Goal: Task Accomplishment & Management: Complete application form

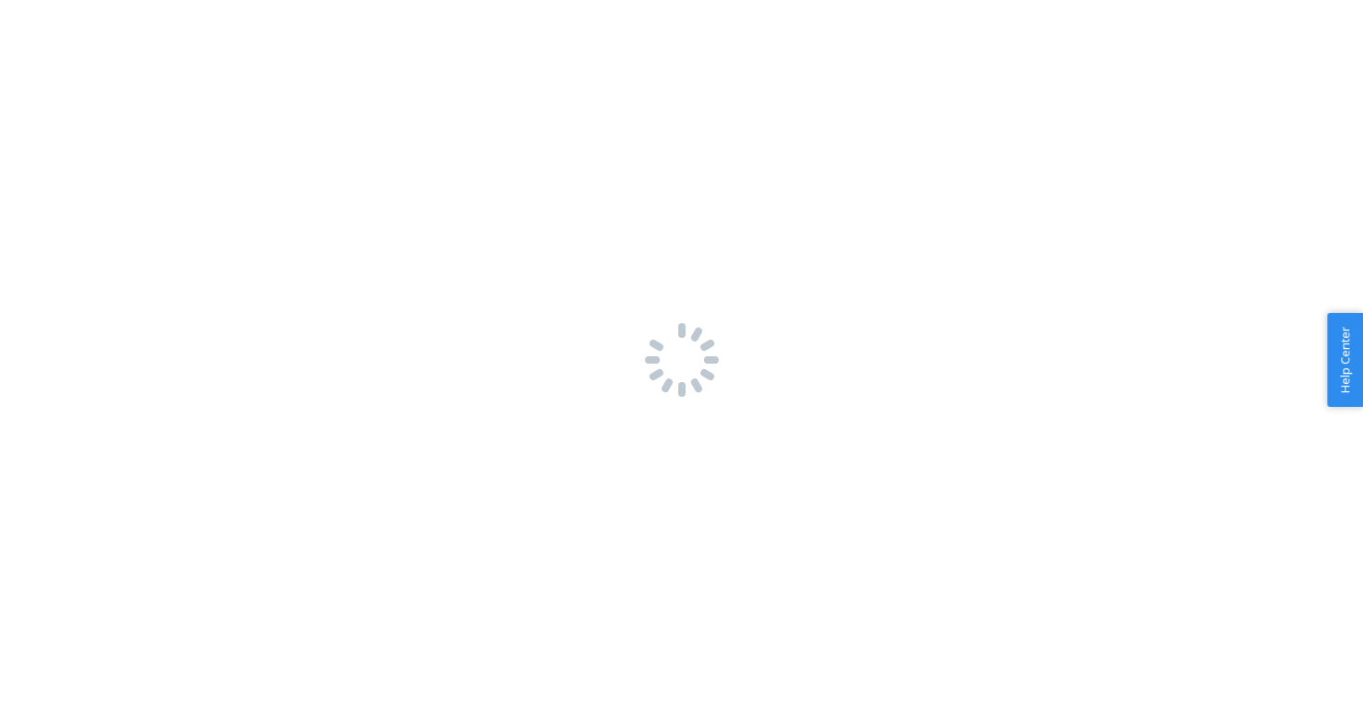
scroll to position [890, 0]
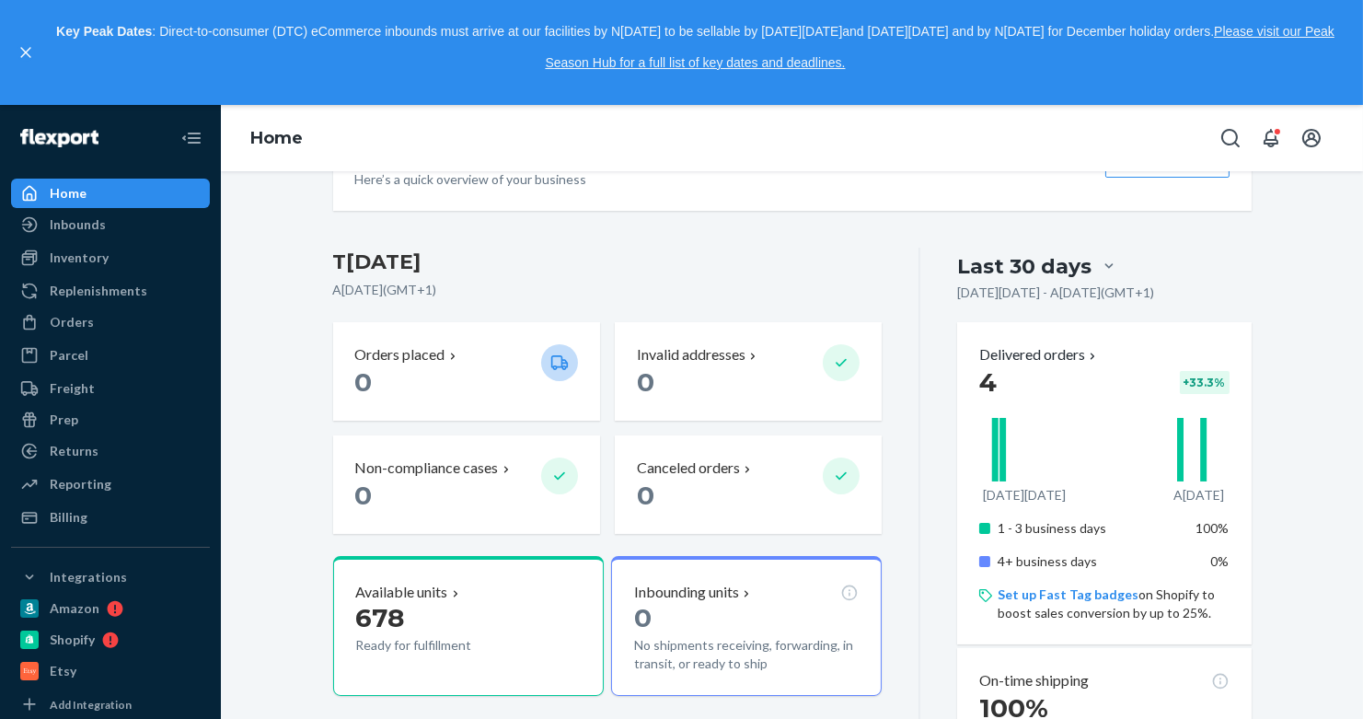
scroll to position [351, 0]
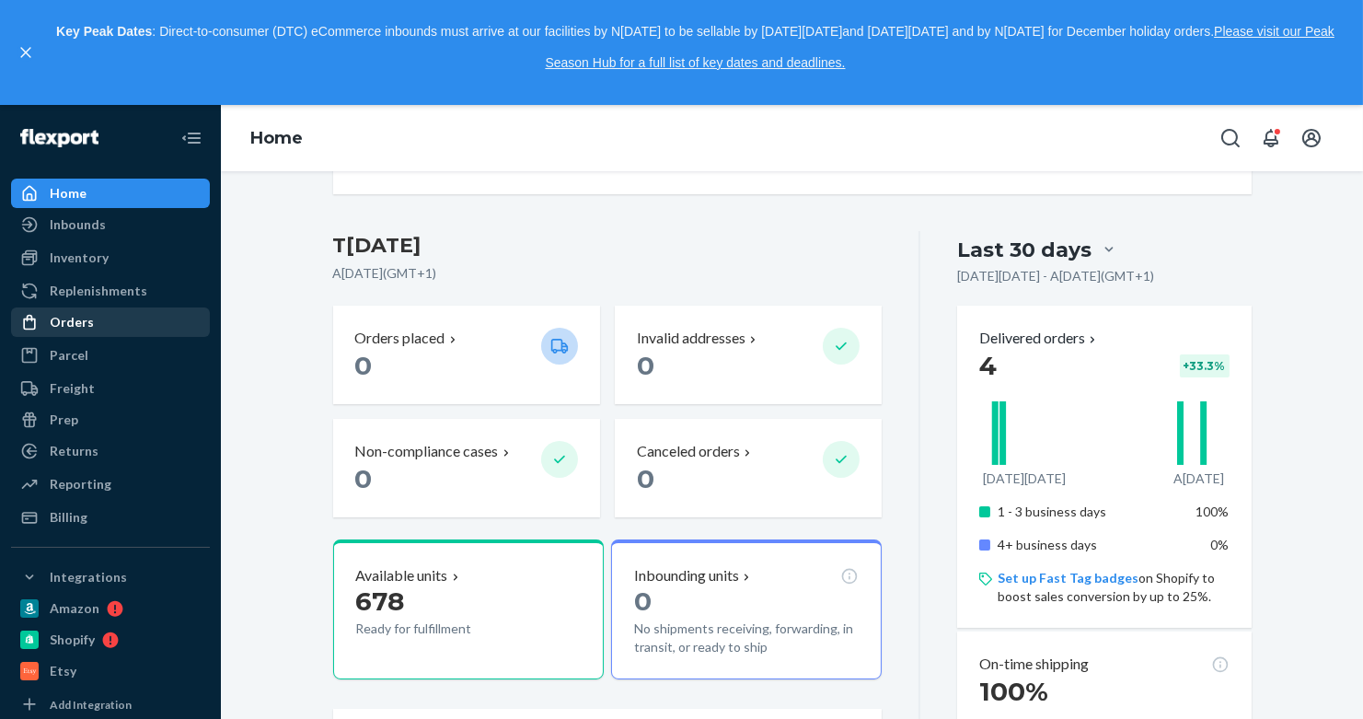
click at [92, 319] on div "Orders" at bounding box center [110, 322] width 195 height 26
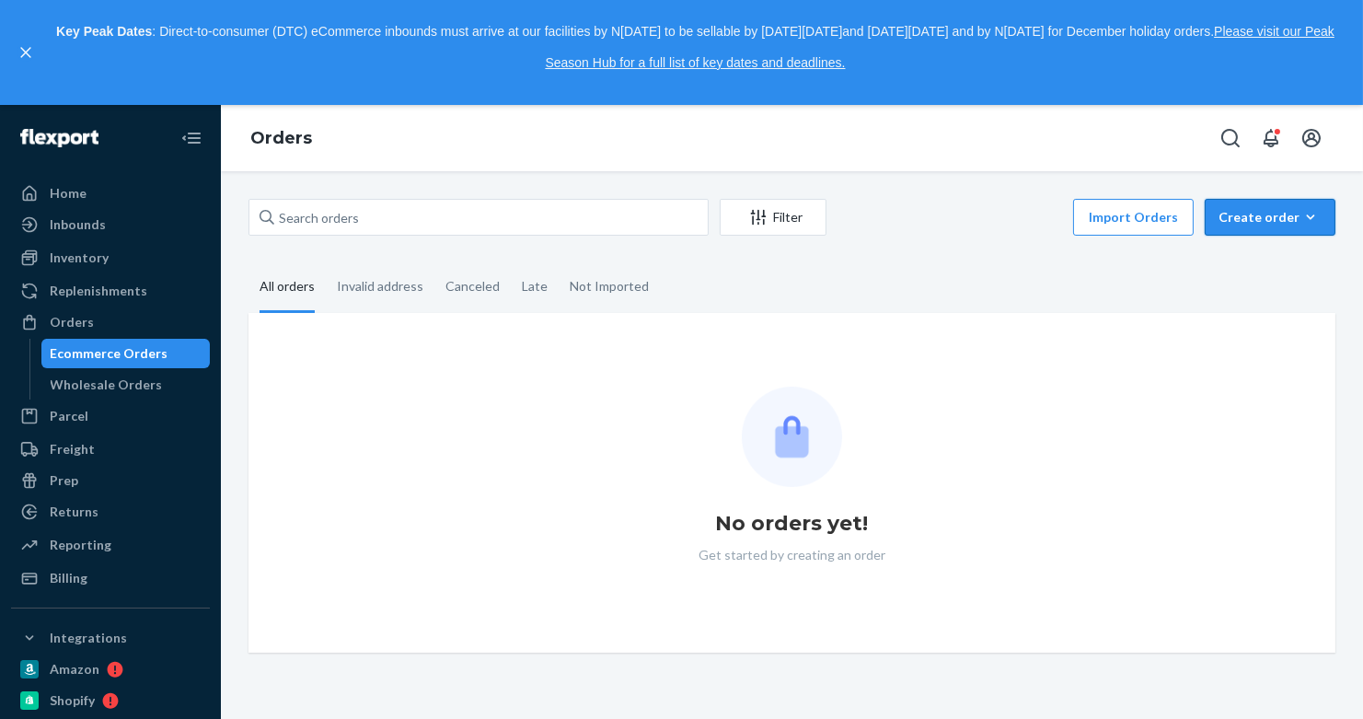
click at [1243, 219] on div "Create order" at bounding box center [1270, 217] width 103 height 18
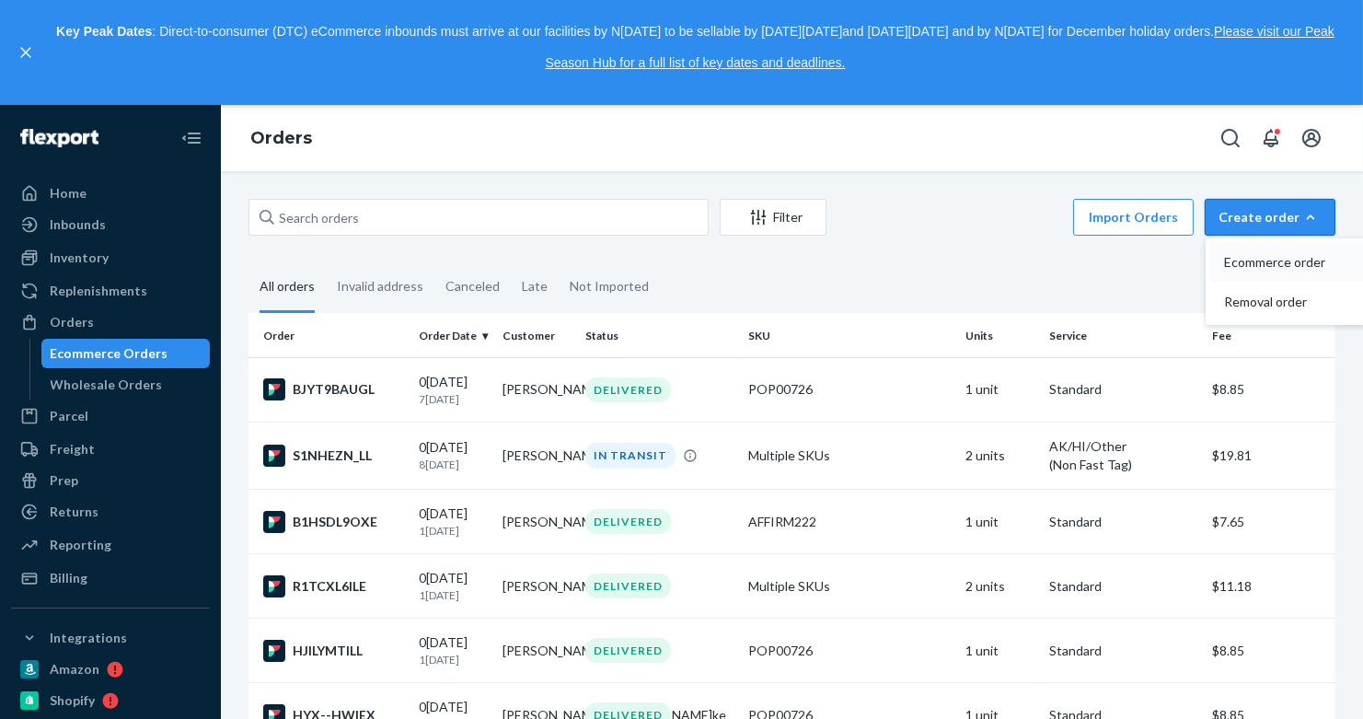
click at [1256, 261] on span "Ecommerce order" at bounding box center [1281, 262] width 114 height 13
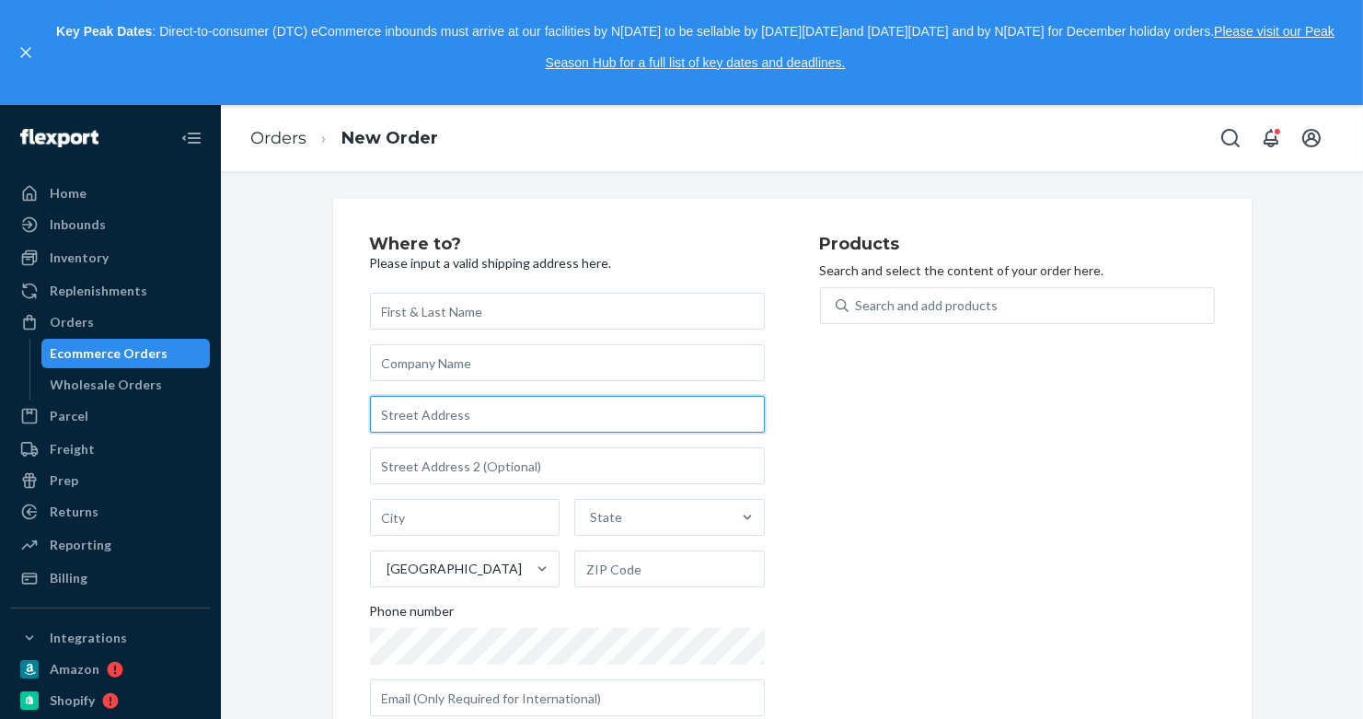
click at [546, 416] on input "text" at bounding box center [567, 414] width 395 height 37
paste input "[PERSON_NAME] [STREET_ADDRESS][US_STATE]"
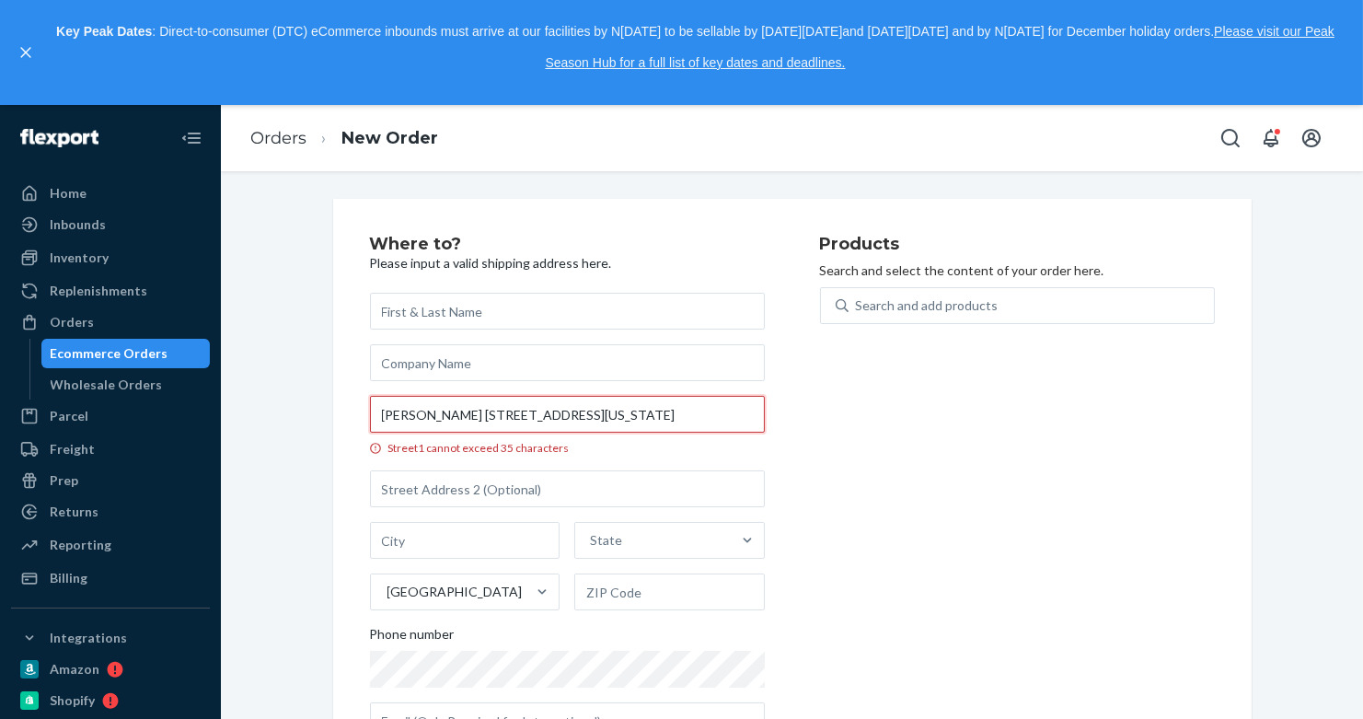
scroll to position [0, 79]
type input "[PERSON_NAME] [STREET_ADDRESS][US_STATE]"
type input "Peoria"
type input "85383"
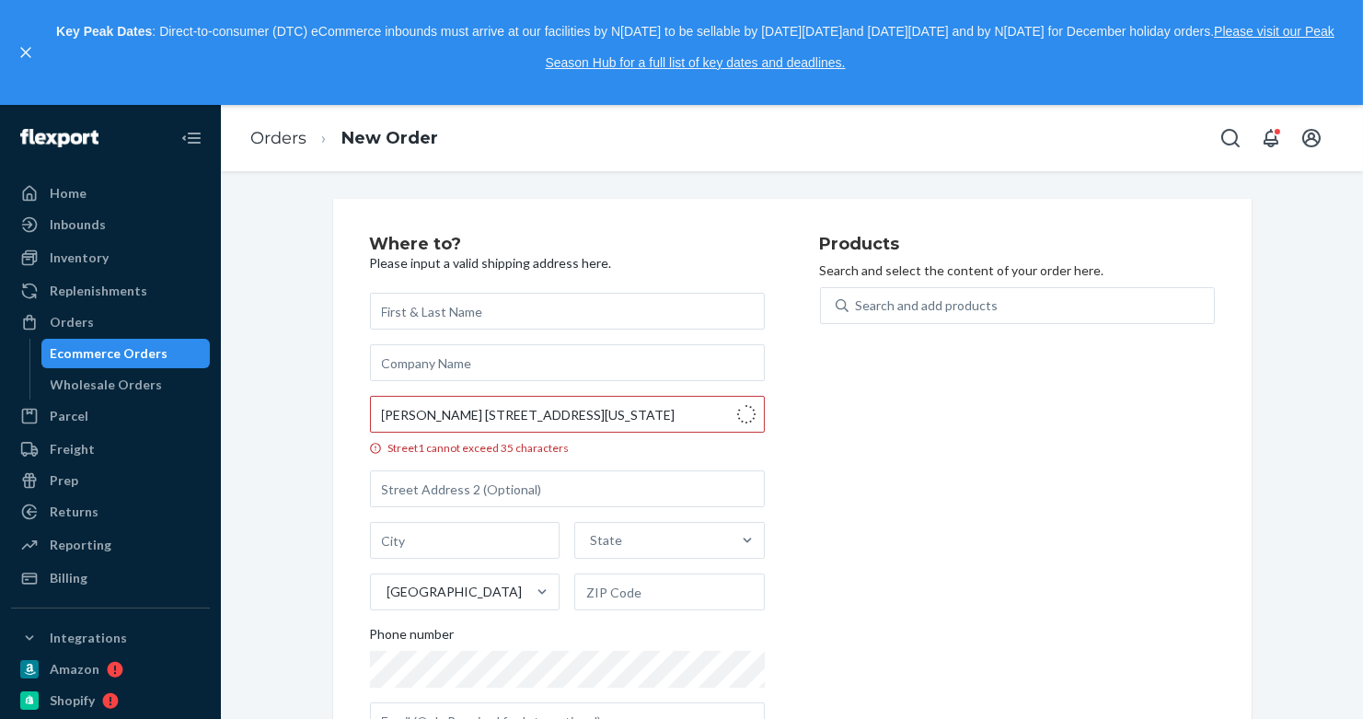
type input "[STREET_ADDRESS]"
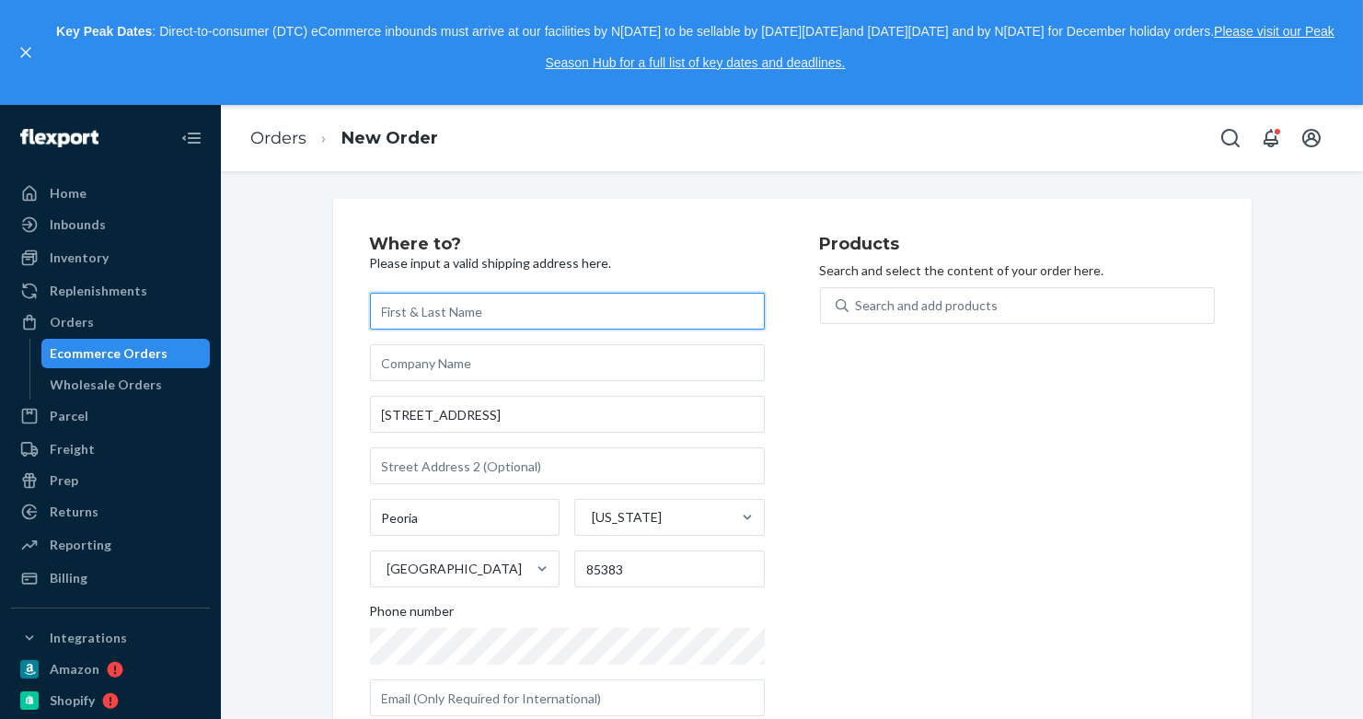
click at [550, 323] on input "text" at bounding box center [567, 311] width 395 height 37
paste input "[PERSON_NAME] [STREET_ADDRESS][US_STATE]"
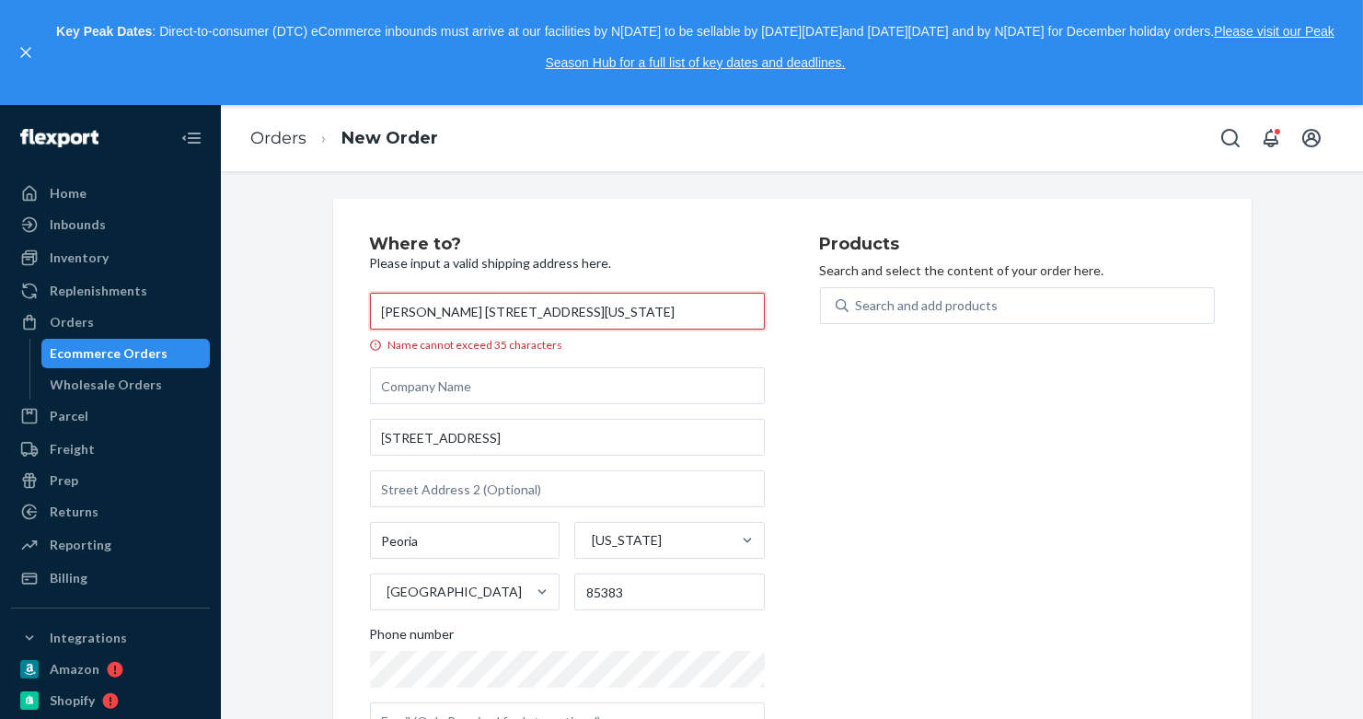
drag, startPoint x: 499, startPoint y: 315, endPoint x: 310, endPoint y: 309, distance: 188.8
click at [310, 309] on div "Where to? Please input a valid shipping address here.[PERSON_NAME] [STREET_ADDR…" at bounding box center [792, 495] width 1115 height 592
click at [515, 315] on input "[PERSON_NAME] [STREET_ADDRESS][US_STATE]" at bounding box center [567, 311] width 395 height 37
drag, startPoint x: 580, startPoint y: 313, endPoint x: 1048, endPoint y: 296, distance: 468.0
click at [1048, 296] on div "Where to? Please input a valid shipping address here.[PERSON_NAME] [STREET_ADDR…" at bounding box center [792, 495] width 845 height 518
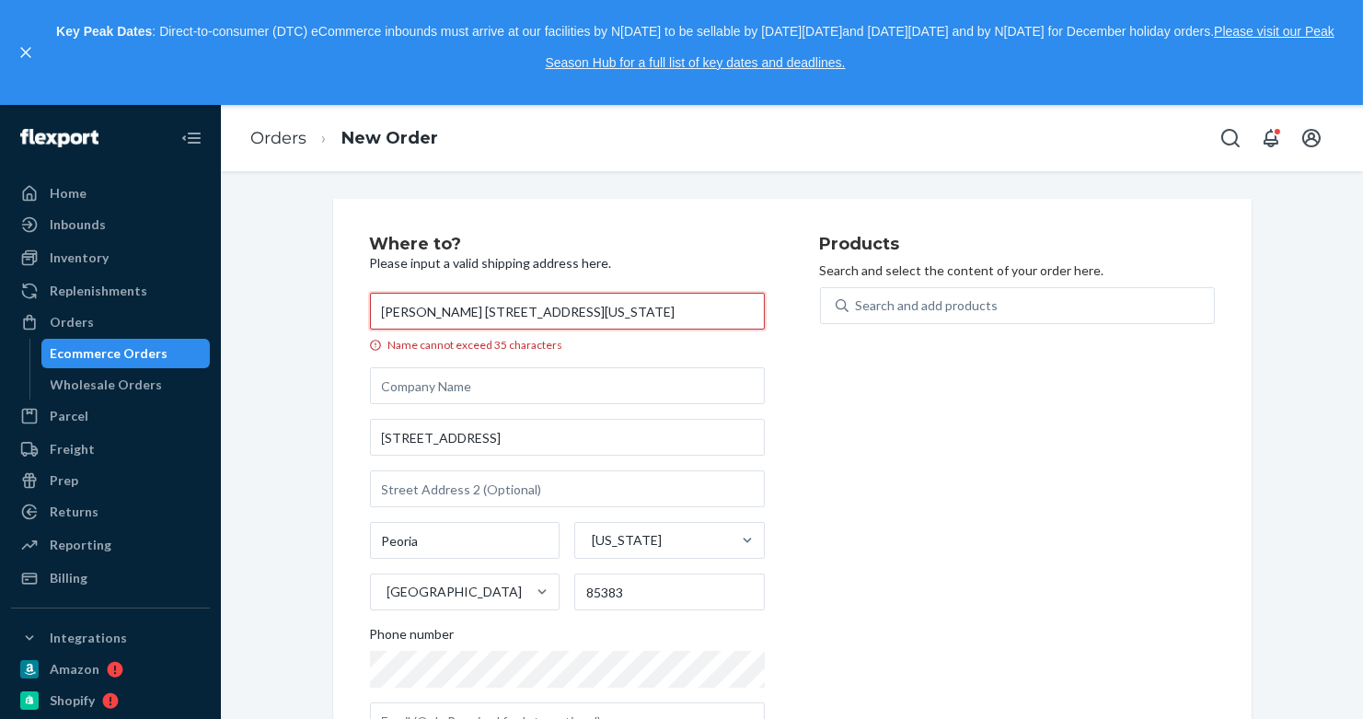
drag, startPoint x: 747, startPoint y: 308, endPoint x: 457, endPoint y: 318, distance: 290.2
click at [457, 318] on input "[PERSON_NAME] [STREET_ADDRESS][US_STATE]" at bounding box center [567, 311] width 395 height 37
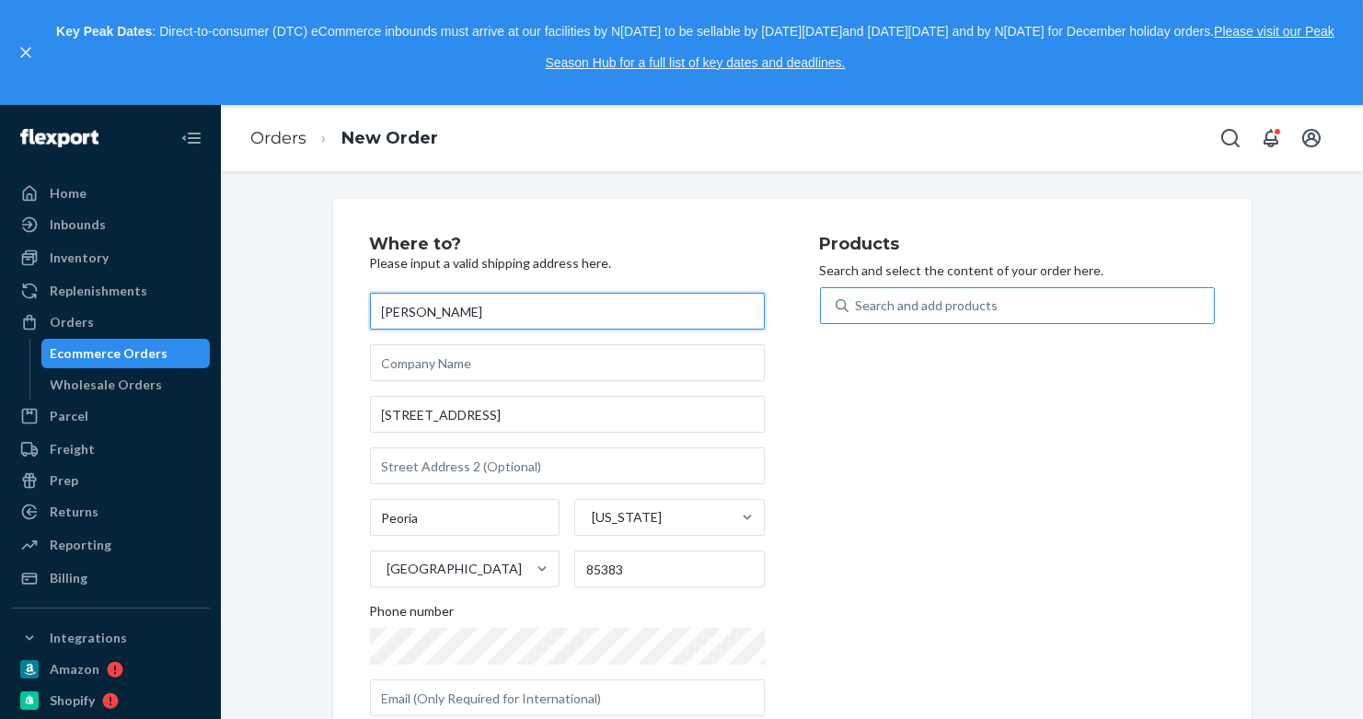
type input "[PERSON_NAME]"
click at [872, 312] on div "Search and add products" at bounding box center [927, 305] width 143 height 18
click at [858, 312] on input "Search and add products" at bounding box center [857, 305] width 2 height 18
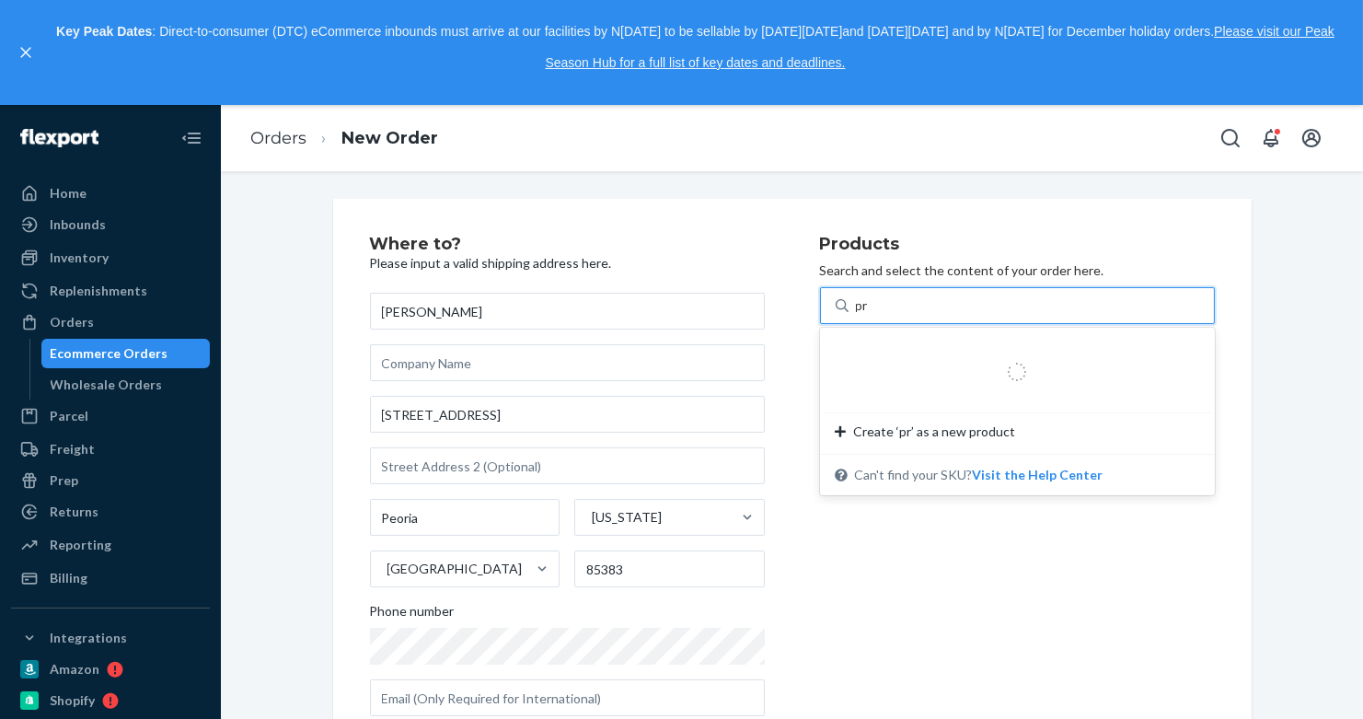
type input "pro"
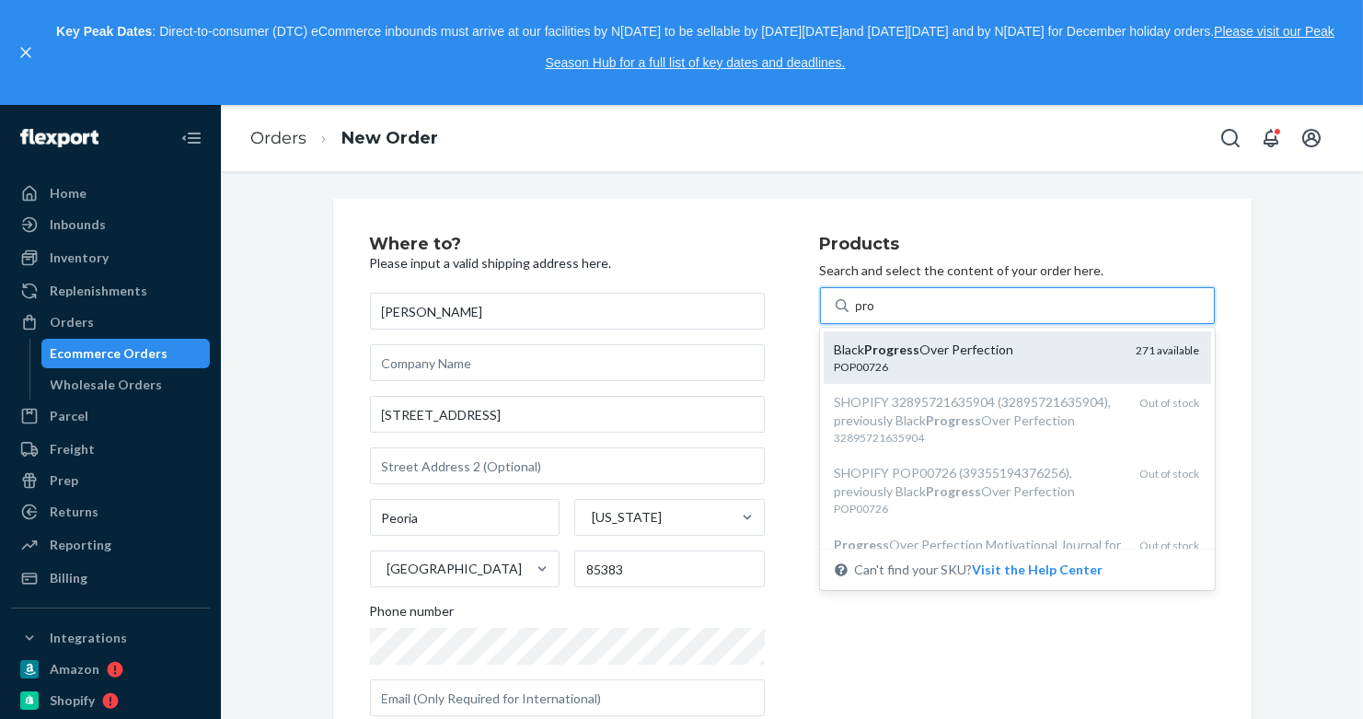
click at [895, 343] on em "Progress" at bounding box center [892, 350] width 55 height 16
click at [877, 315] on input "pro" at bounding box center [866, 305] width 21 height 18
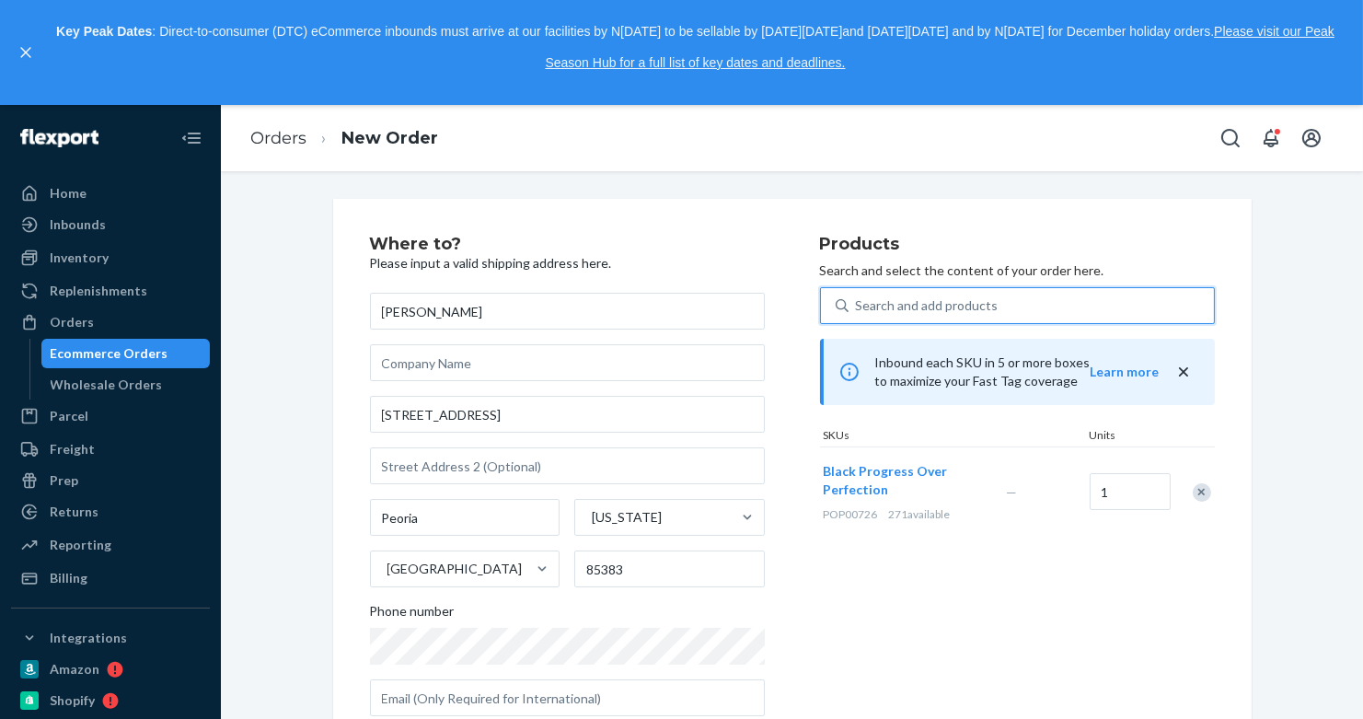
scroll to position [279, 0]
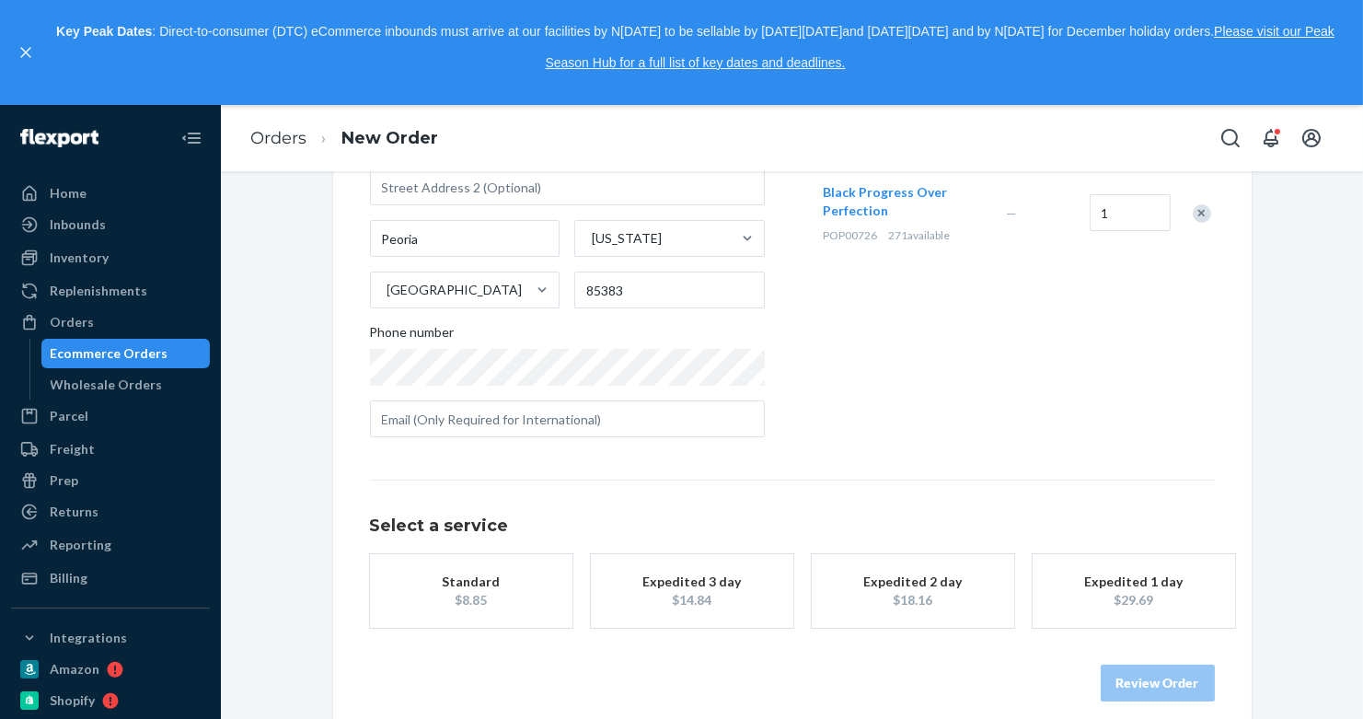
click at [458, 613] on button "Standard $8.85" at bounding box center [471, 591] width 203 height 74
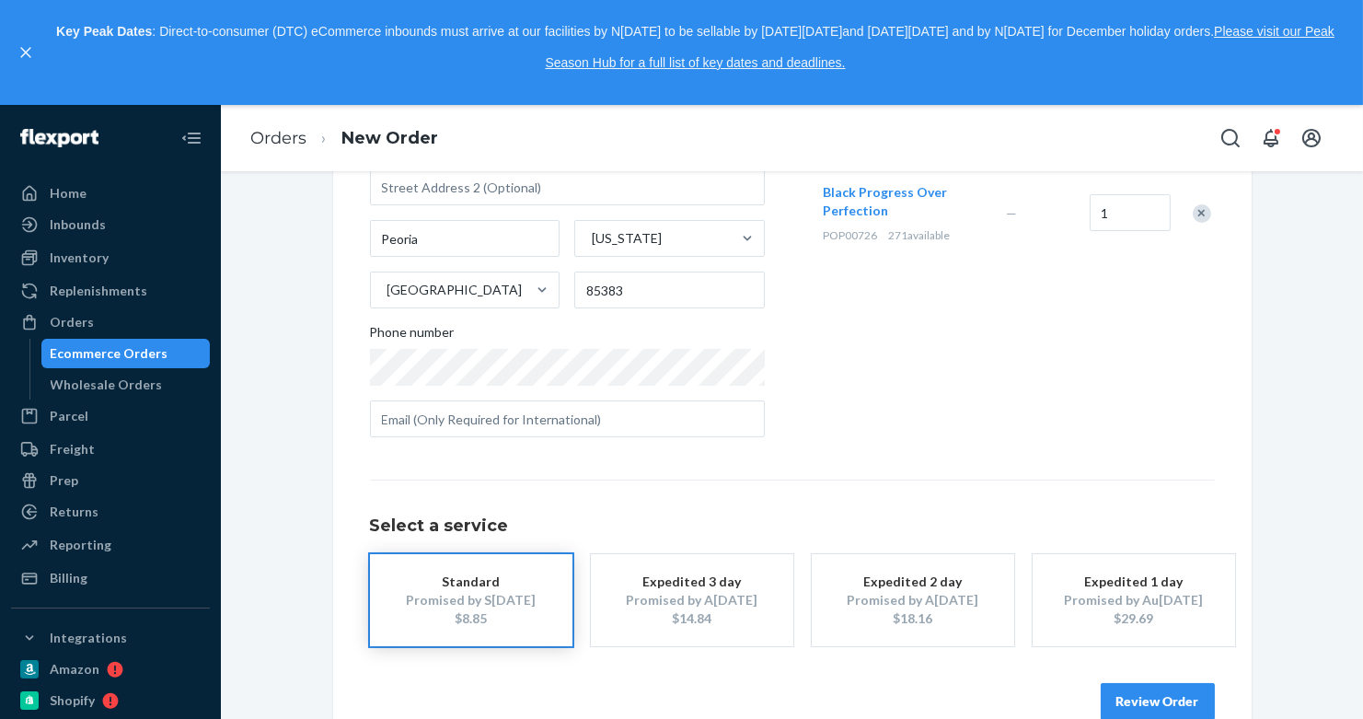
click at [1171, 698] on button "Review Order" at bounding box center [1158, 701] width 114 height 37
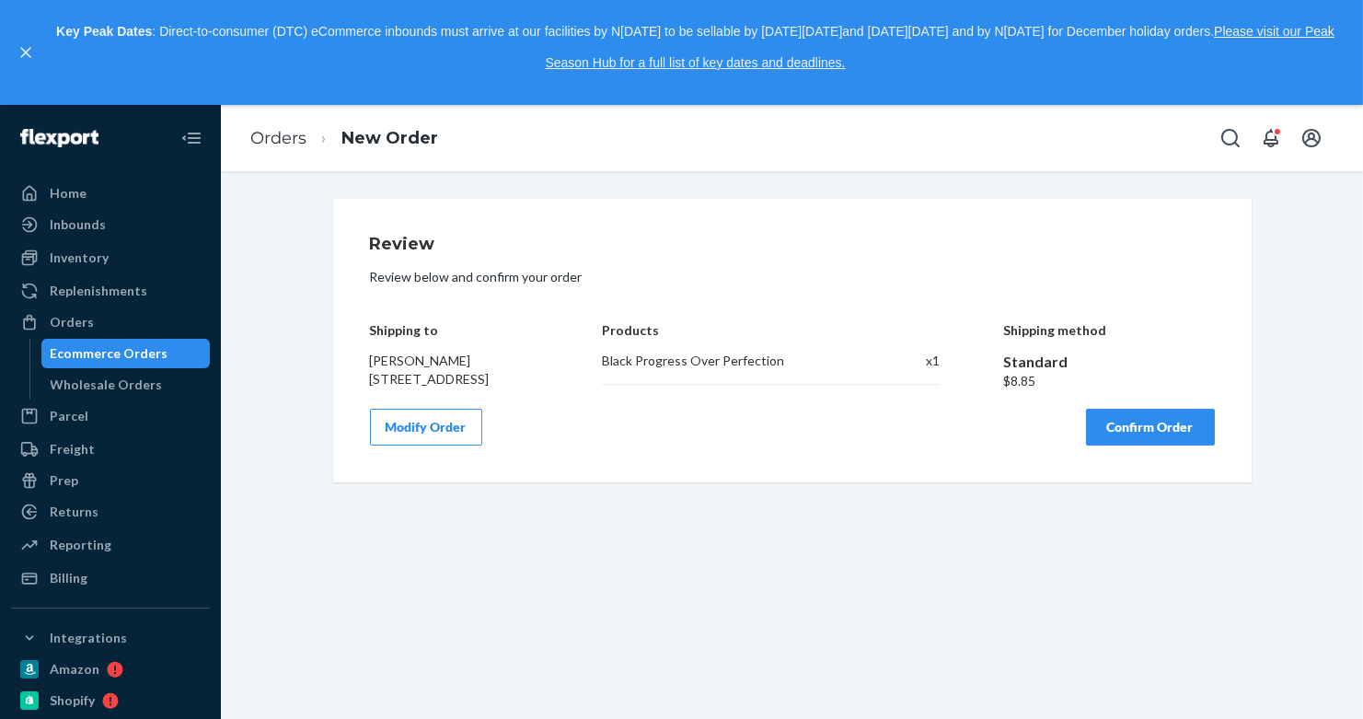
click at [1139, 434] on button "Confirm Order" at bounding box center [1150, 427] width 129 height 37
